Goal: Find specific page/section: Find specific page/section

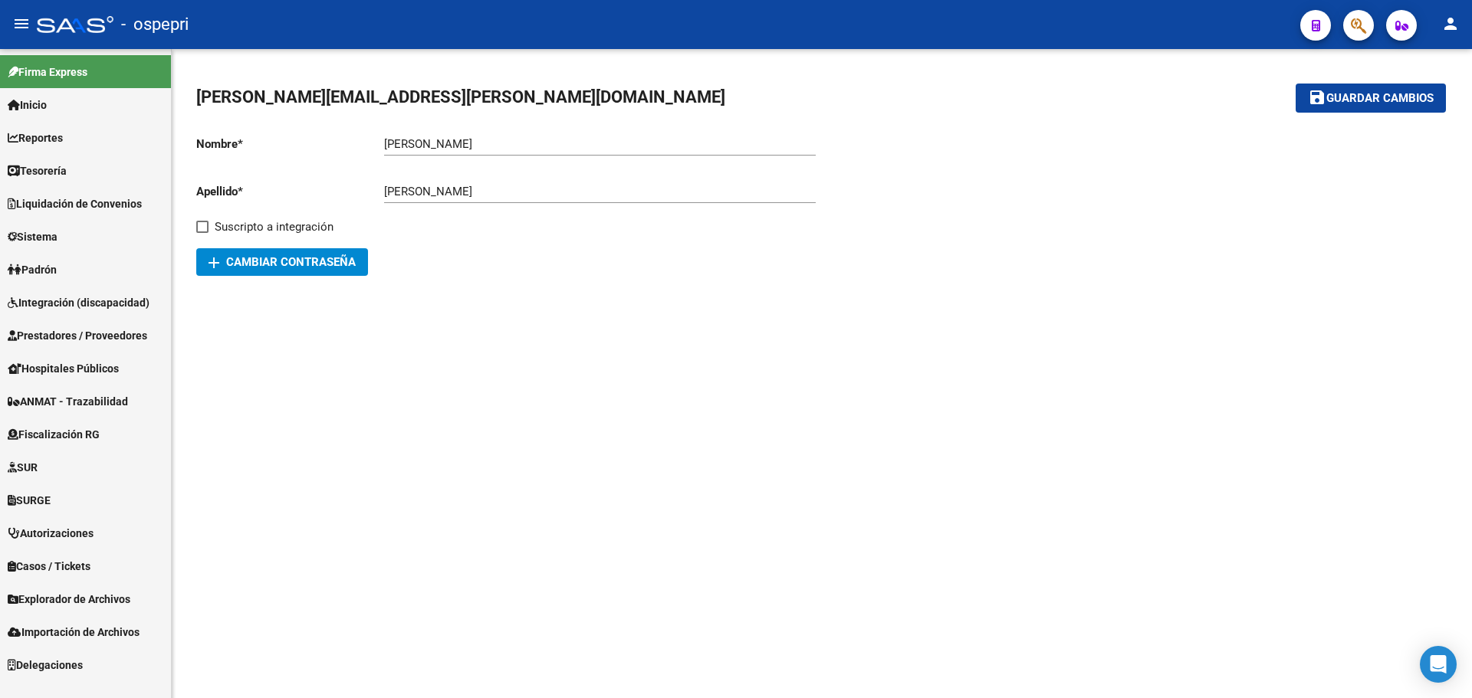
click at [59, 140] on span "Reportes" at bounding box center [35, 138] width 55 height 17
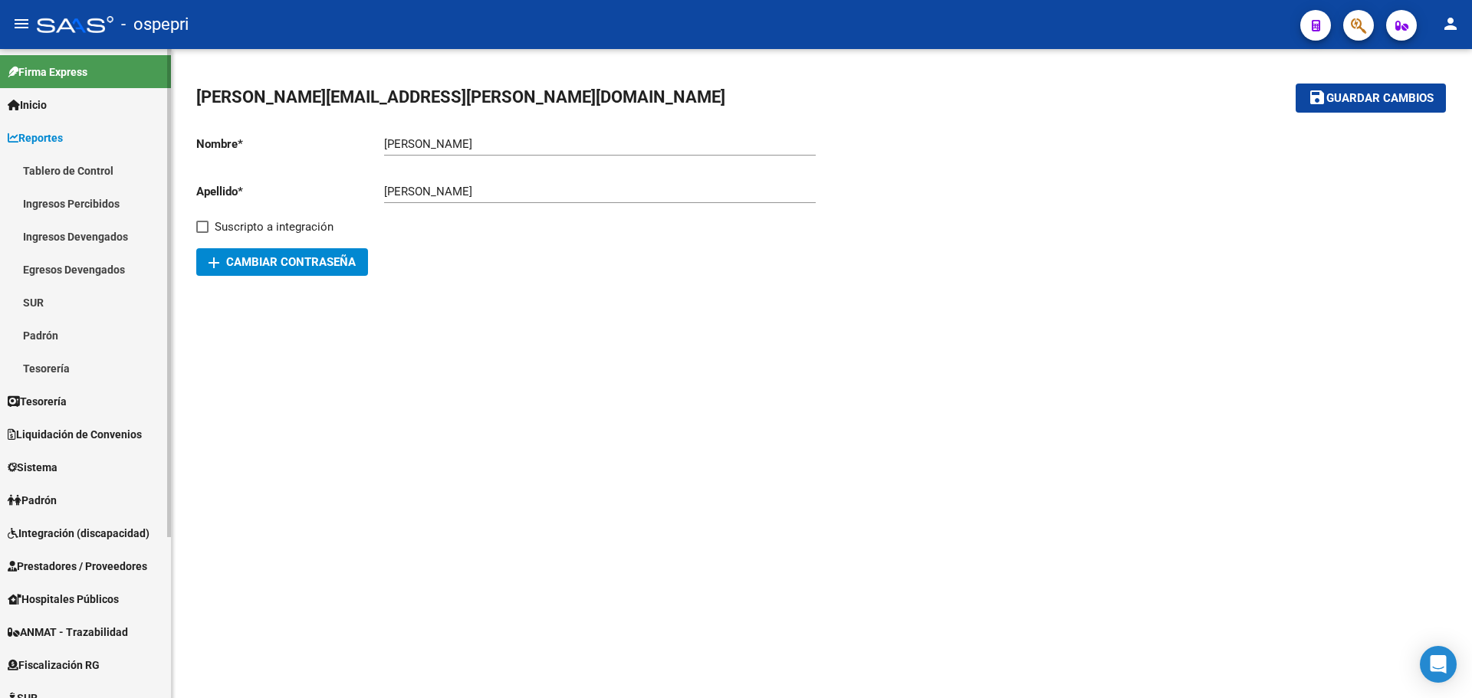
click at [82, 203] on link "Ingresos Percibidos" at bounding box center [85, 203] width 171 height 33
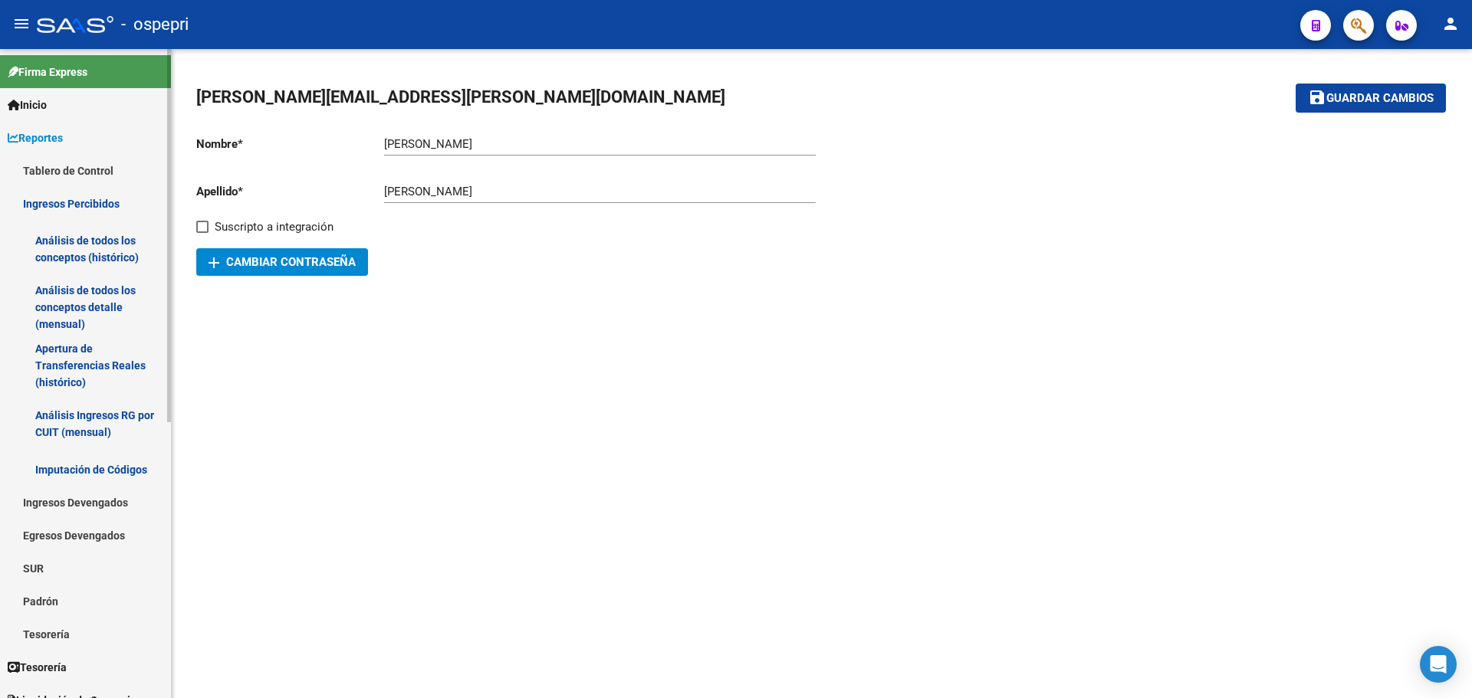
click at [90, 306] on link "Análisis de todos los conceptos detalle (mensual)" at bounding box center [85, 307] width 171 height 58
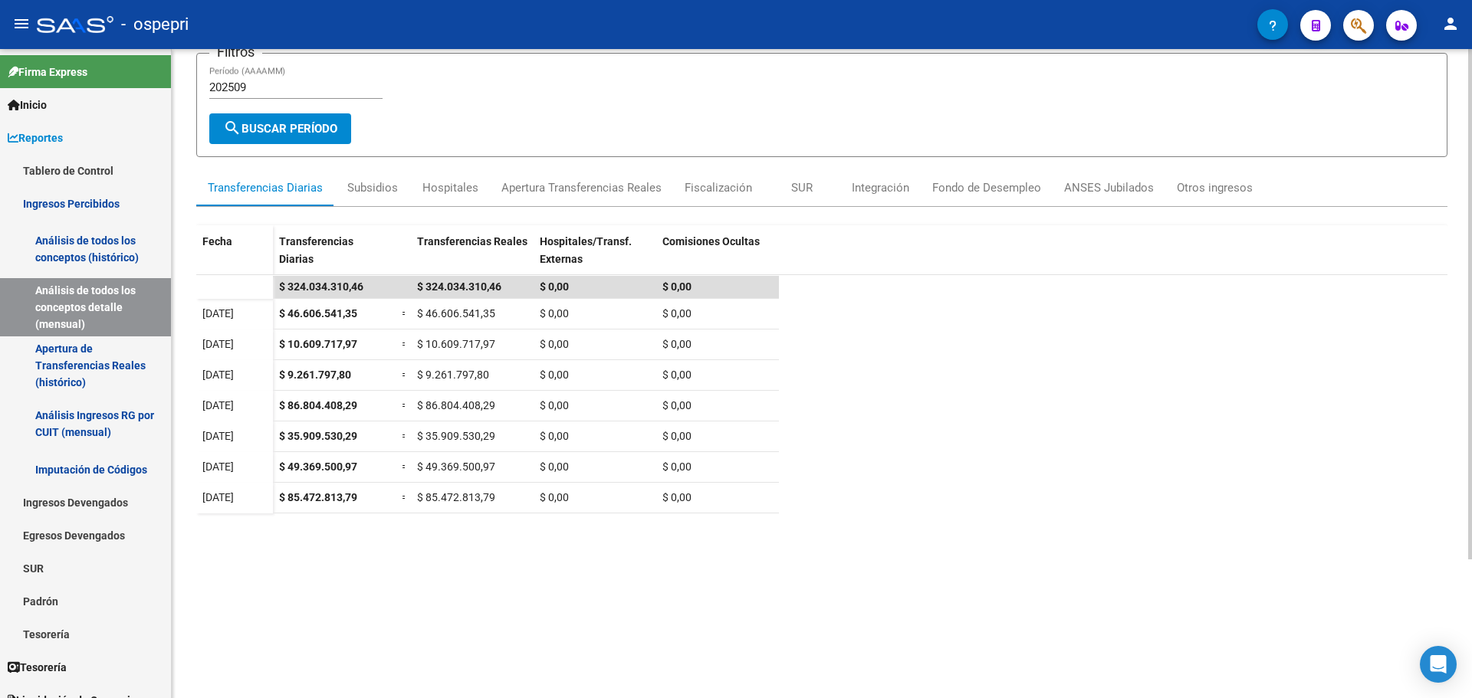
scroll to position [132, 0]
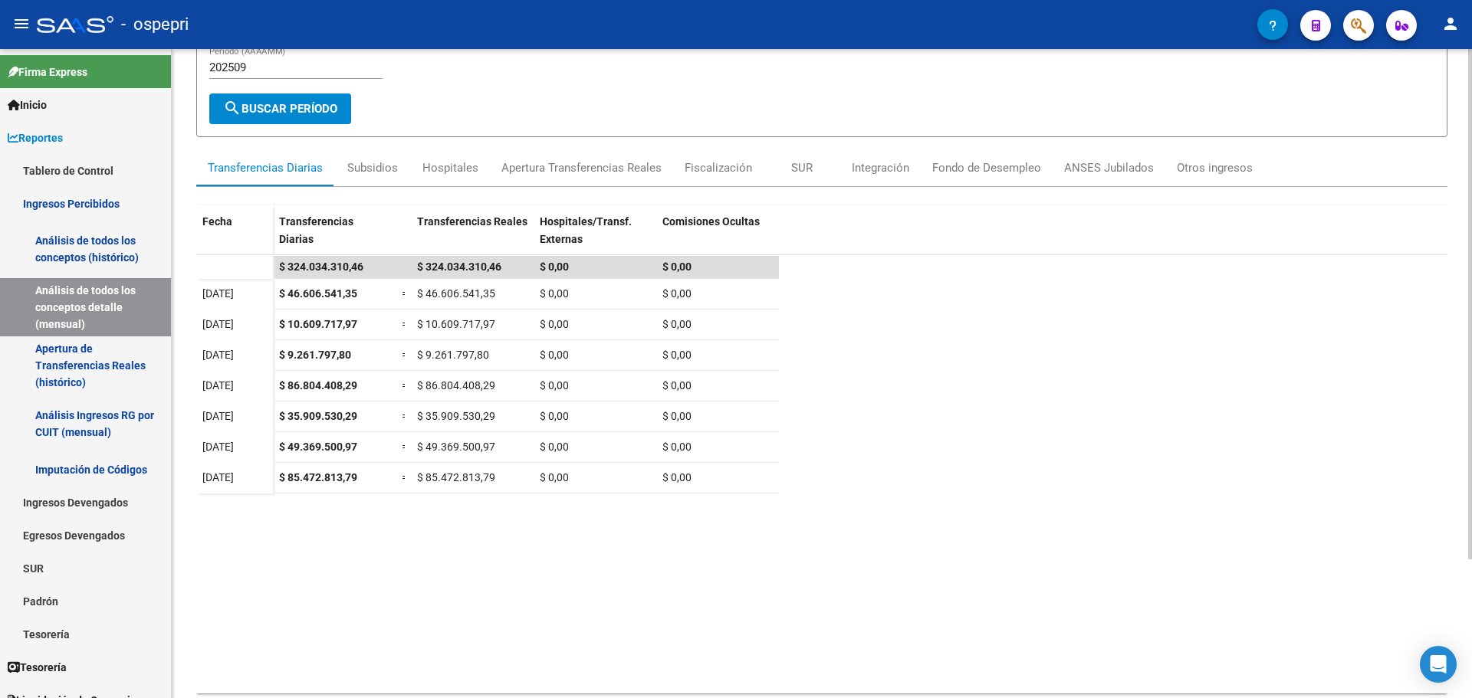
click at [1464, 559] on div "REPORTES -> INGRESOS PERCIBIDOS -> Detalle mensual de todos los conceptos cloud…" at bounding box center [824, 330] width 1304 height 826
click at [37, 100] on span "Inicio" at bounding box center [27, 105] width 39 height 17
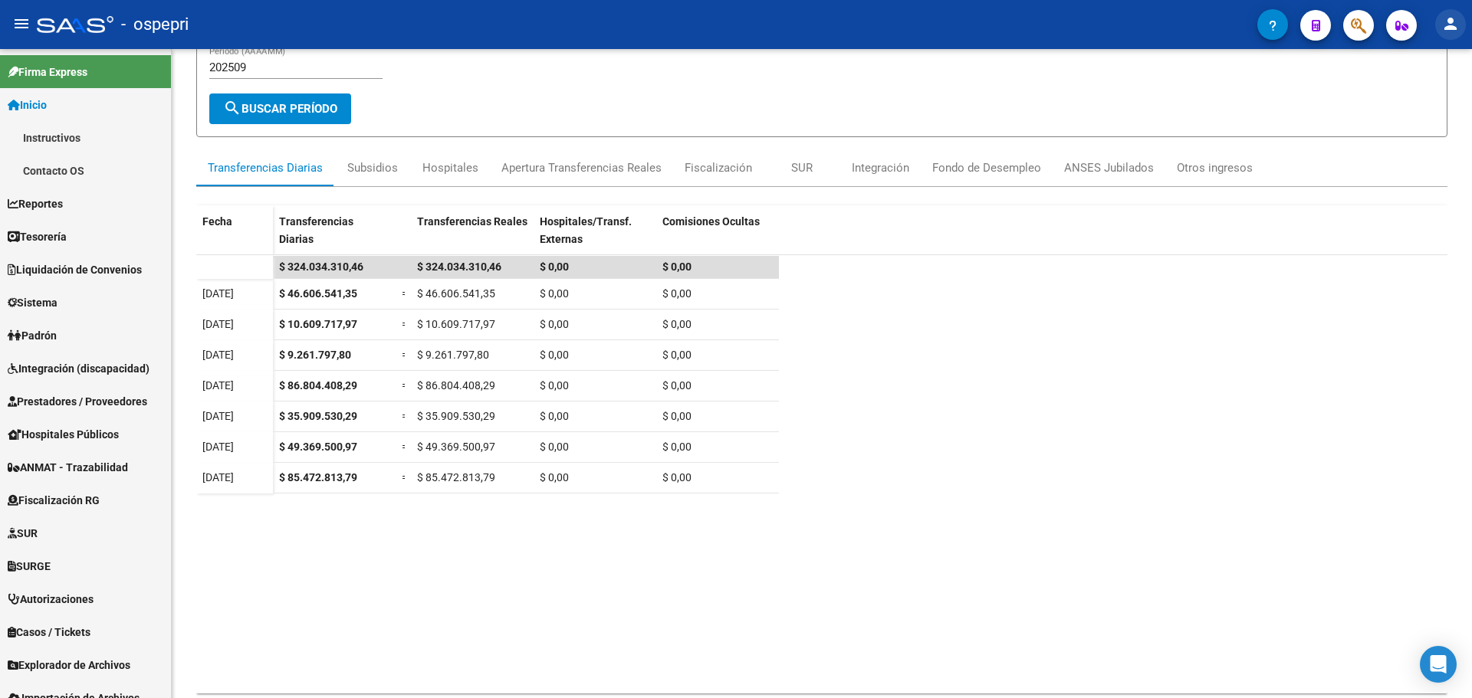
click at [1455, 31] on mat-icon "person" at bounding box center [1450, 24] width 18 height 18
click at [1436, 101] on button "exit_to_app Salir" at bounding box center [1419, 101] width 94 height 37
